Goal: Task Accomplishment & Management: Manage account settings

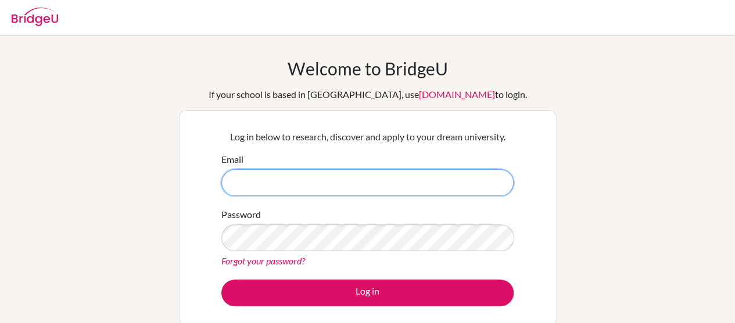
click at [308, 190] on input "Email" at bounding box center [367, 183] width 292 height 27
type input "[EMAIL_ADDRESS][DOMAIN_NAME]"
drag, startPoint x: 337, startPoint y: 181, endPoint x: 211, endPoint y: 189, distance: 125.7
click at [211, 189] on div "Log in below to research, discover and apply to your dream university. Email [E…" at bounding box center [367, 217] width 377 height 215
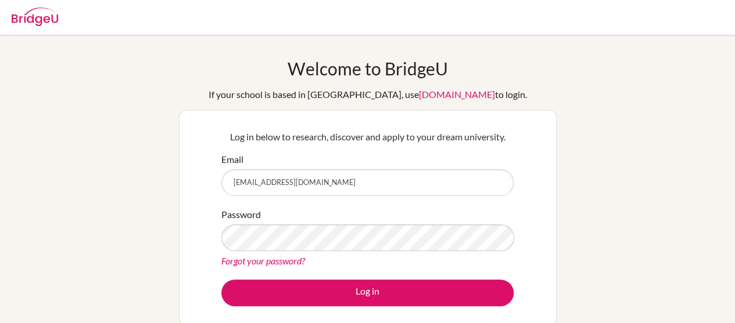
click at [211, 189] on div "Log in below to research, discover and apply to your dream university. Email [E…" at bounding box center [367, 217] width 377 height 215
drag, startPoint x: 211, startPoint y: 189, endPoint x: 263, endPoint y: 185, distance: 51.9
click at [263, 185] on div "Log in below to research, discover and apply to your dream university. Email [E…" at bounding box center [367, 217] width 377 height 215
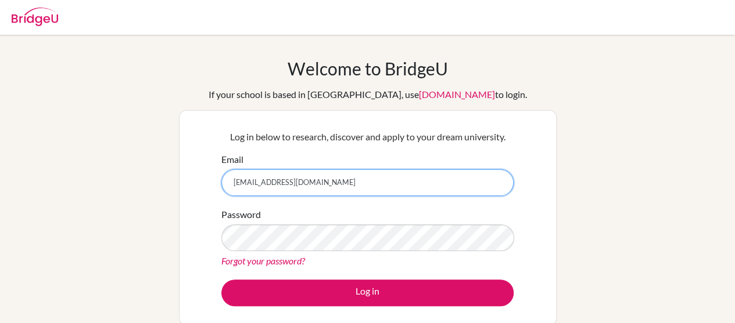
click at [263, 185] on input "[EMAIL_ADDRESS][DOMAIN_NAME]" at bounding box center [367, 183] width 292 height 27
click at [263, 185] on input "Email" at bounding box center [367, 183] width 292 height 27
type input "[PERSON_NAME][EMAIL_ADDRESS][PERSON_NAME][DOMAIN_NAME]"
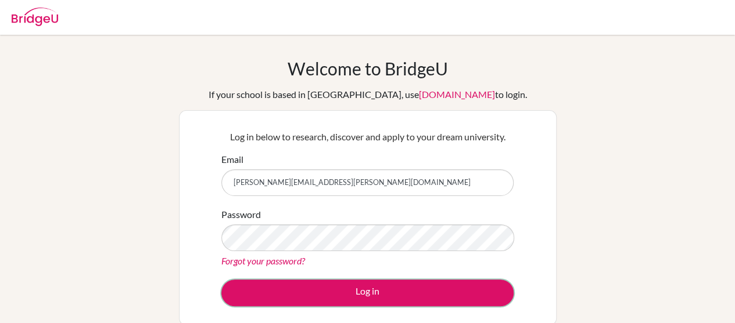
click at [368, 292] on button "Log in" at bounding box center [367, 293] width 292 height 27
